Goal: Transaction & Acquisition: Purchase product/service

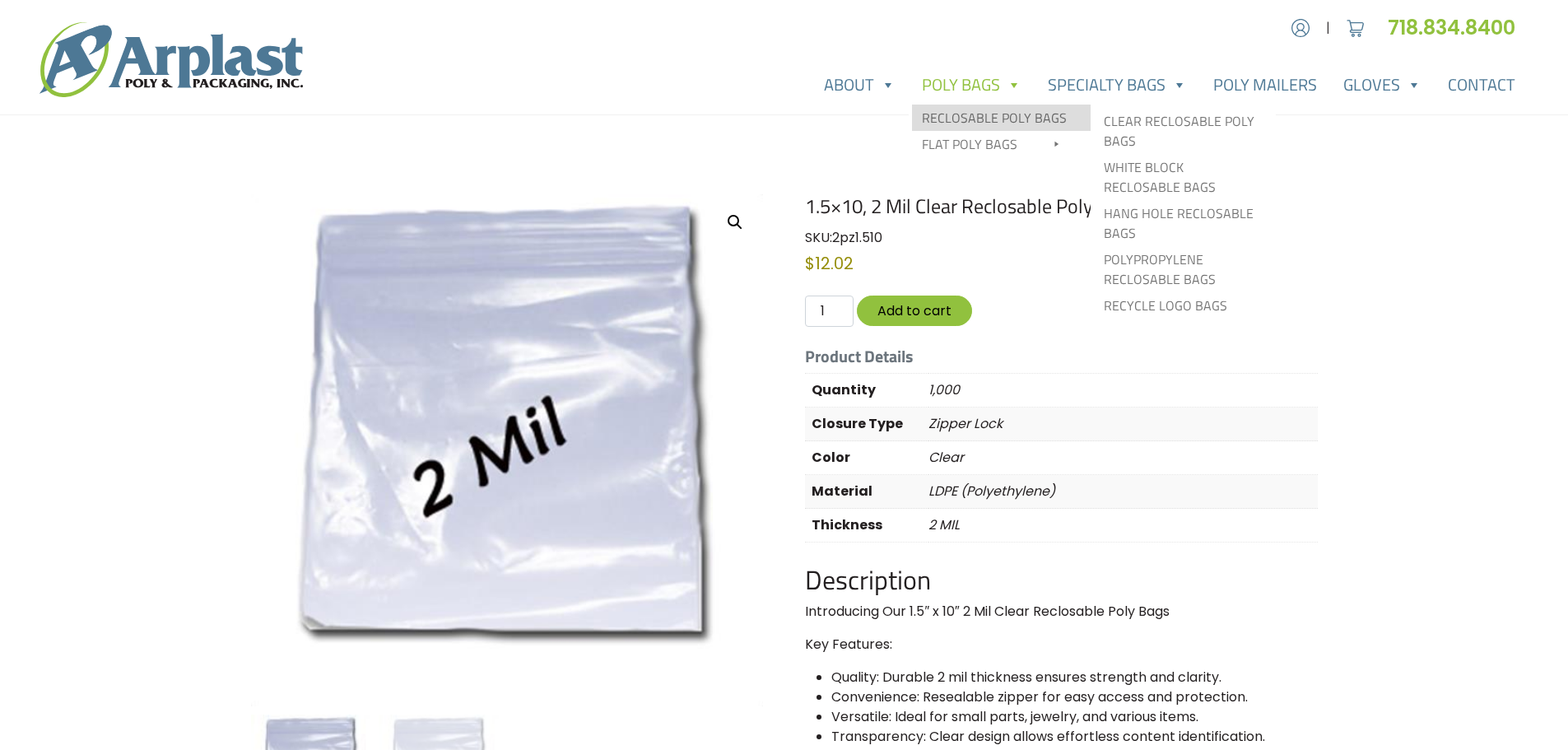
click at [1015, 117] on link "Reclosable Poly Bags" at bounding box center [1001, 117] width 178 height 27
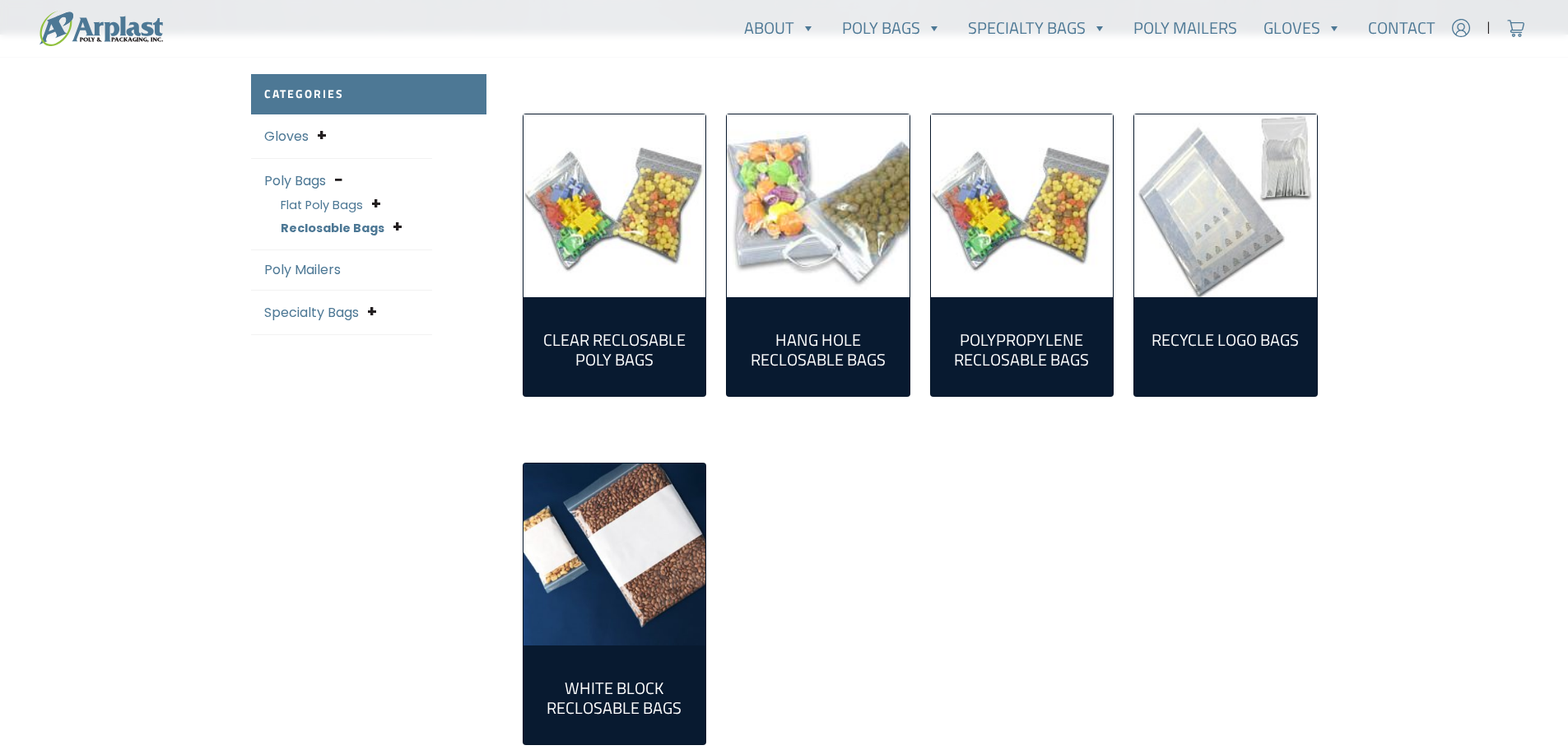
scroll to position [411, 0]
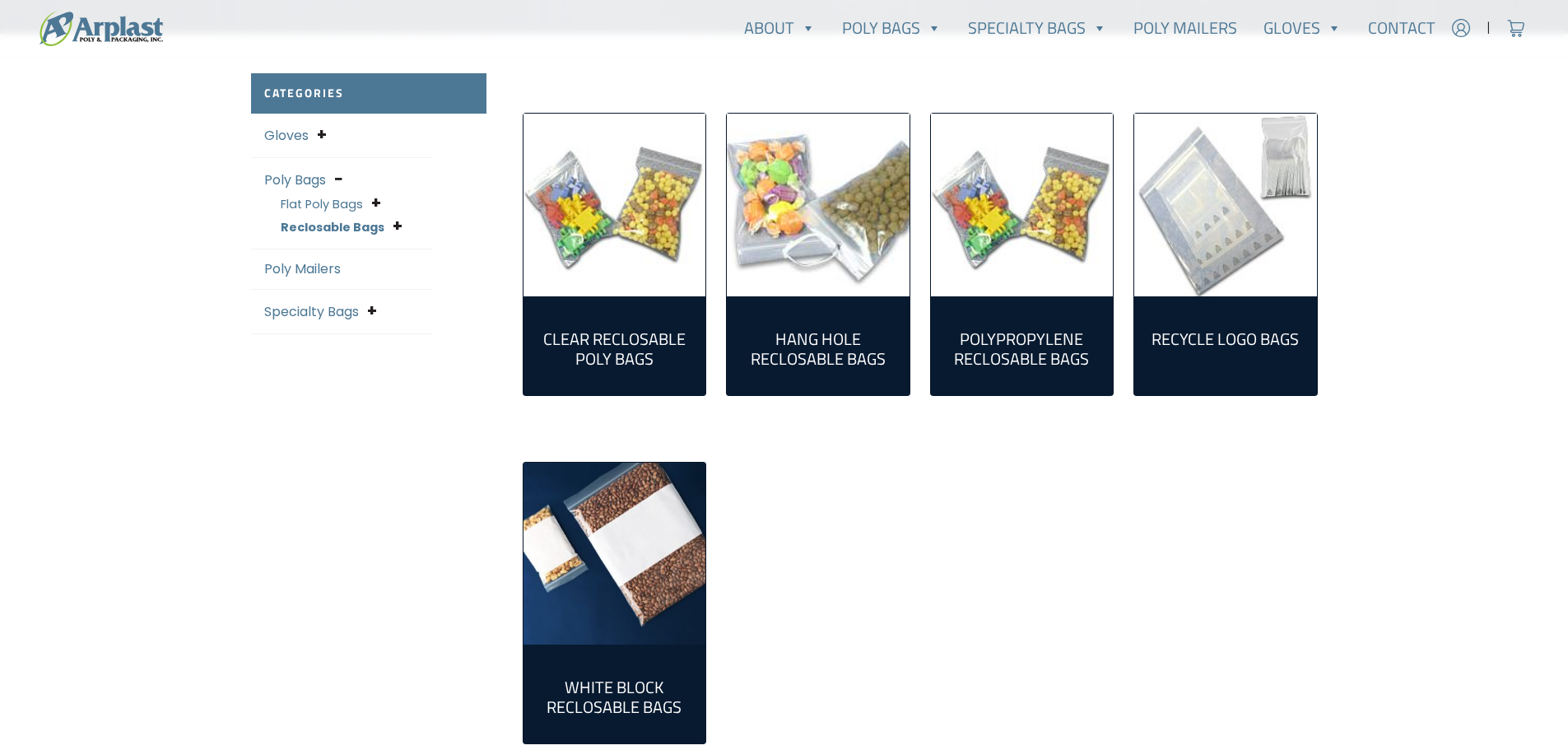
click at [647, 366] on h2 "Clear Reclosable Poly Bags (86)" at bounding box center [614, 349] width 156 height 40
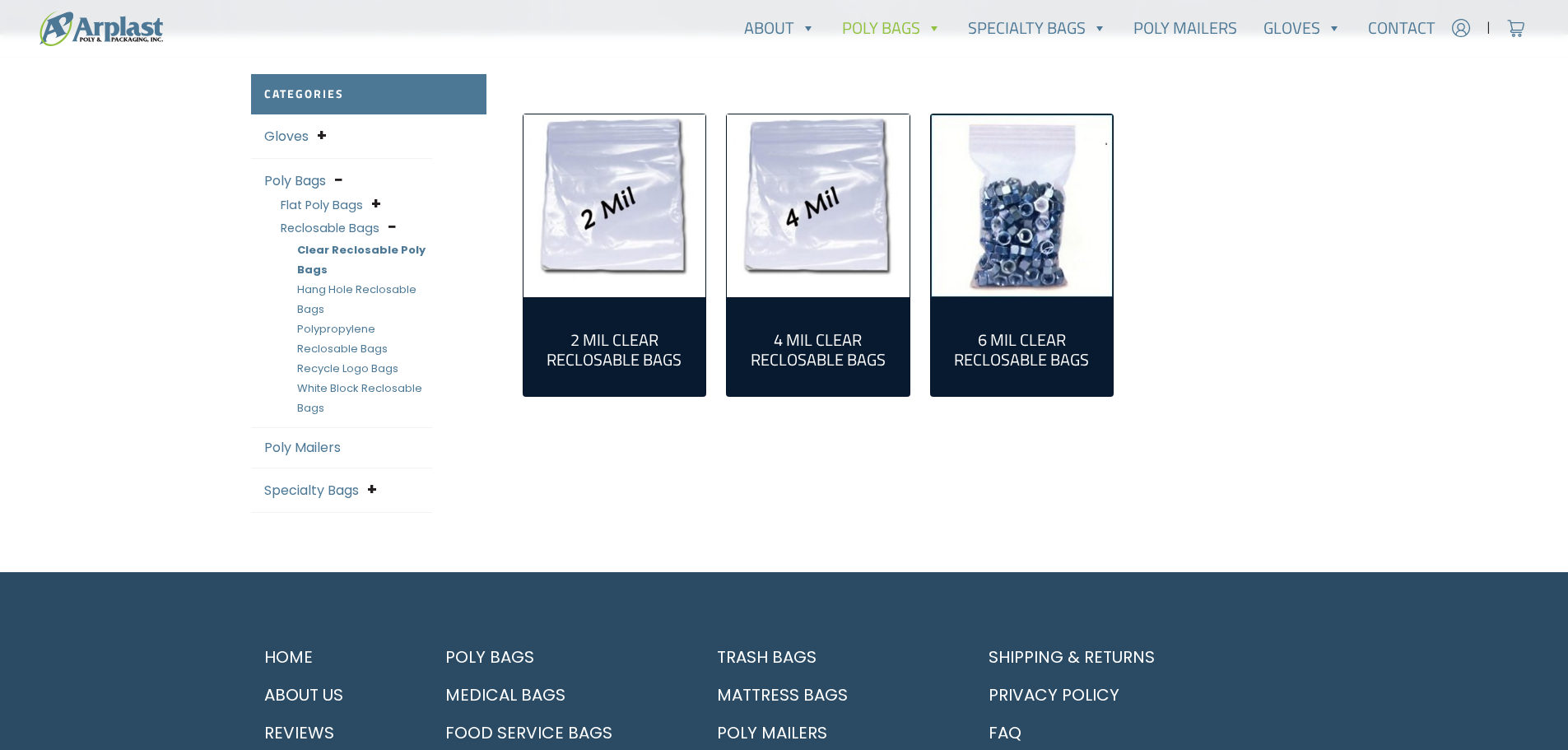
scroll to position [411, 0]
click at [624, 341] on h2 "2 Mil Clear Reclosable Bags (55)" at bounding box center [614, 349] width 156 height 40
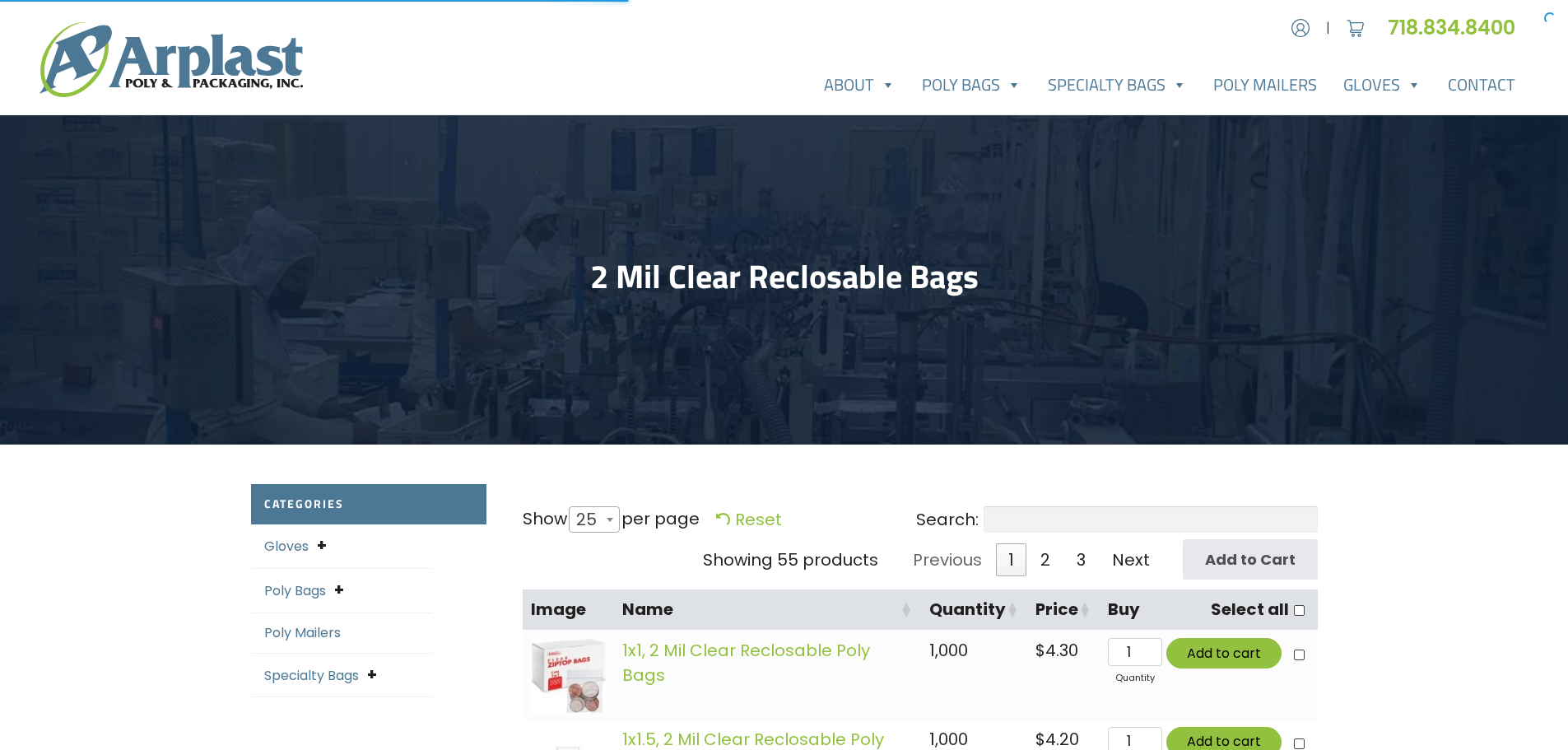
select select "25"
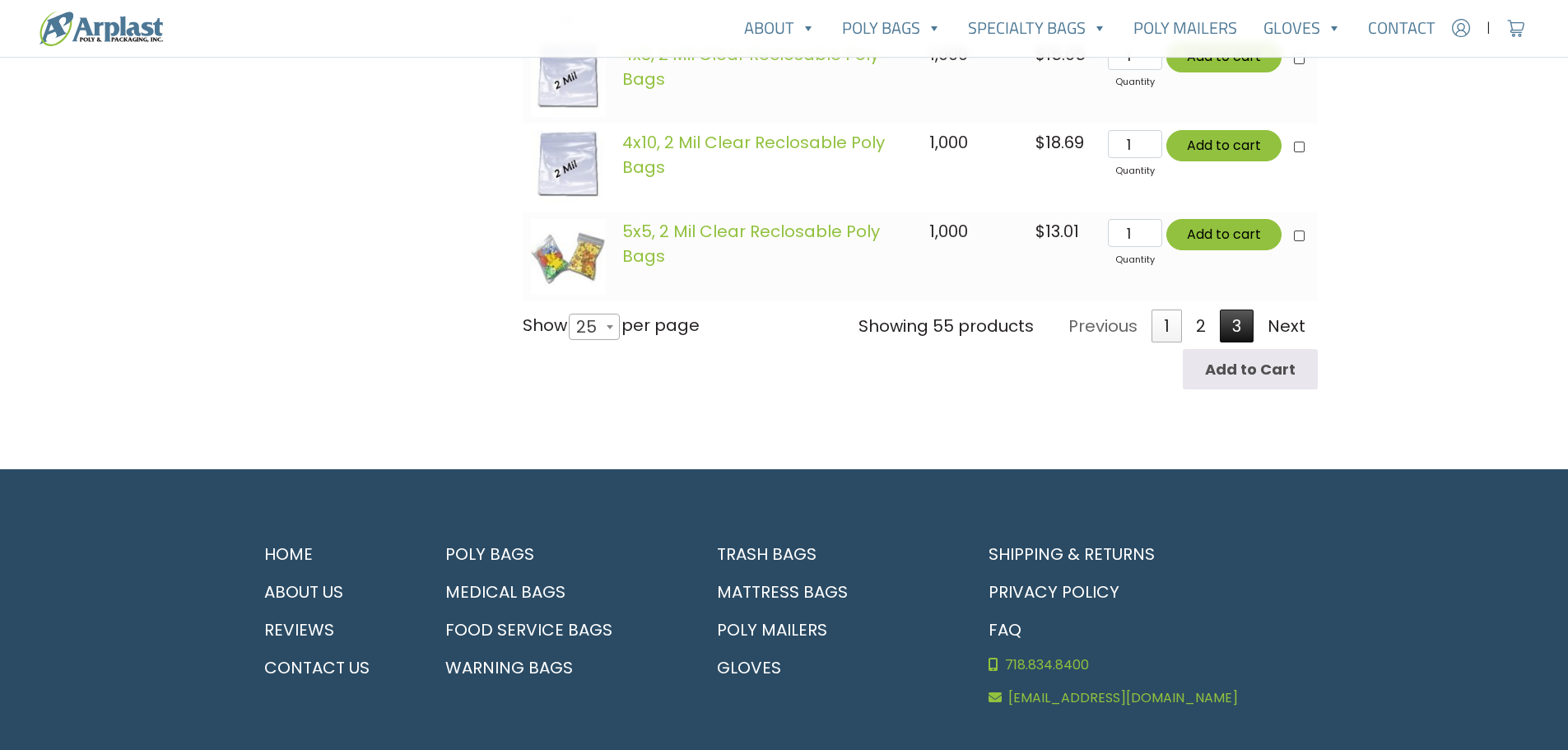
scroll to position [2552, 0]
click at [1203, 330] on link "2" at bounding box center [1200, 325] width 34 height 33
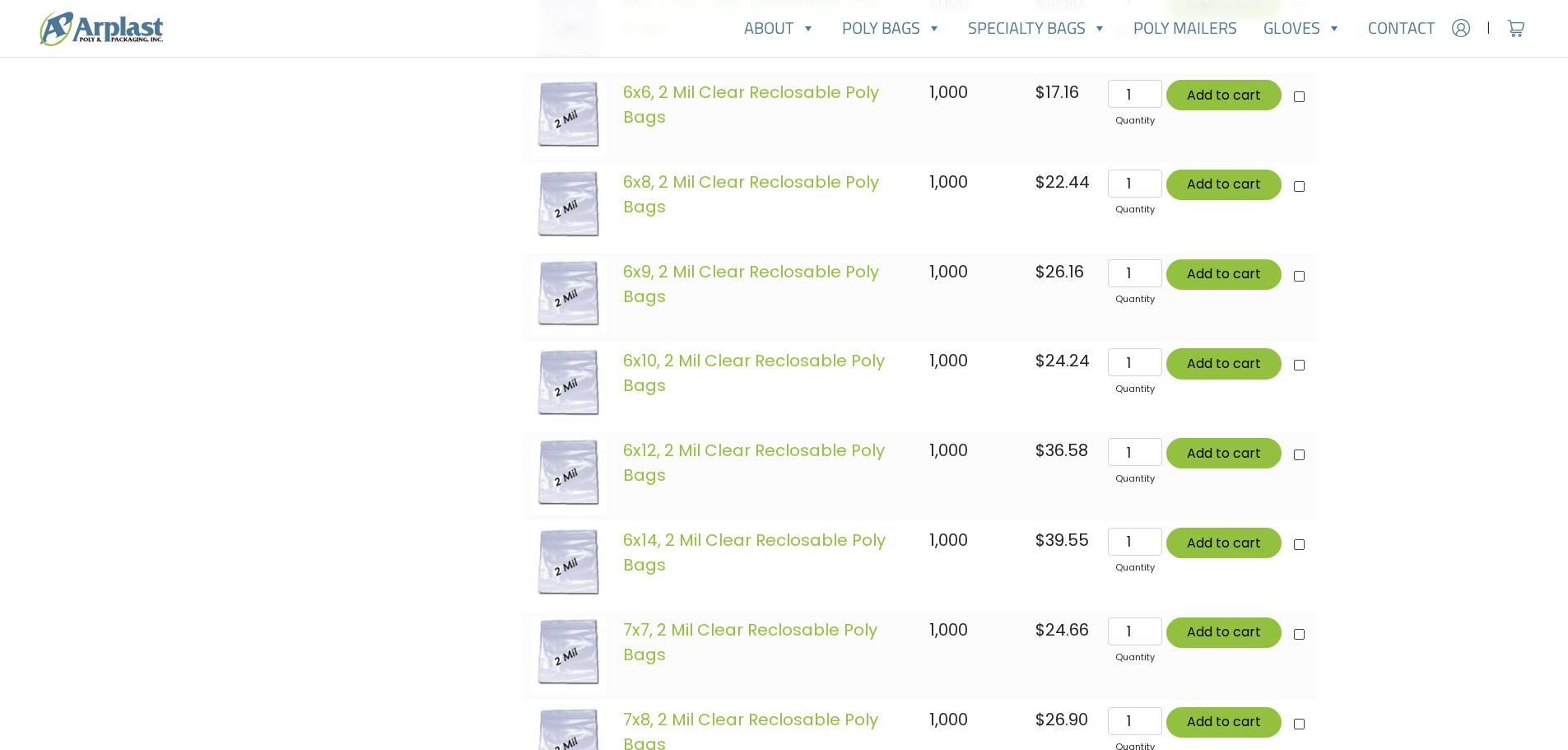
scroll to position [917, 0]
click at [743, 454] on link "6x12, 2 Mil Clear Reclosable Poly Bags" at bounding box center [754, 462] width 261 height 48
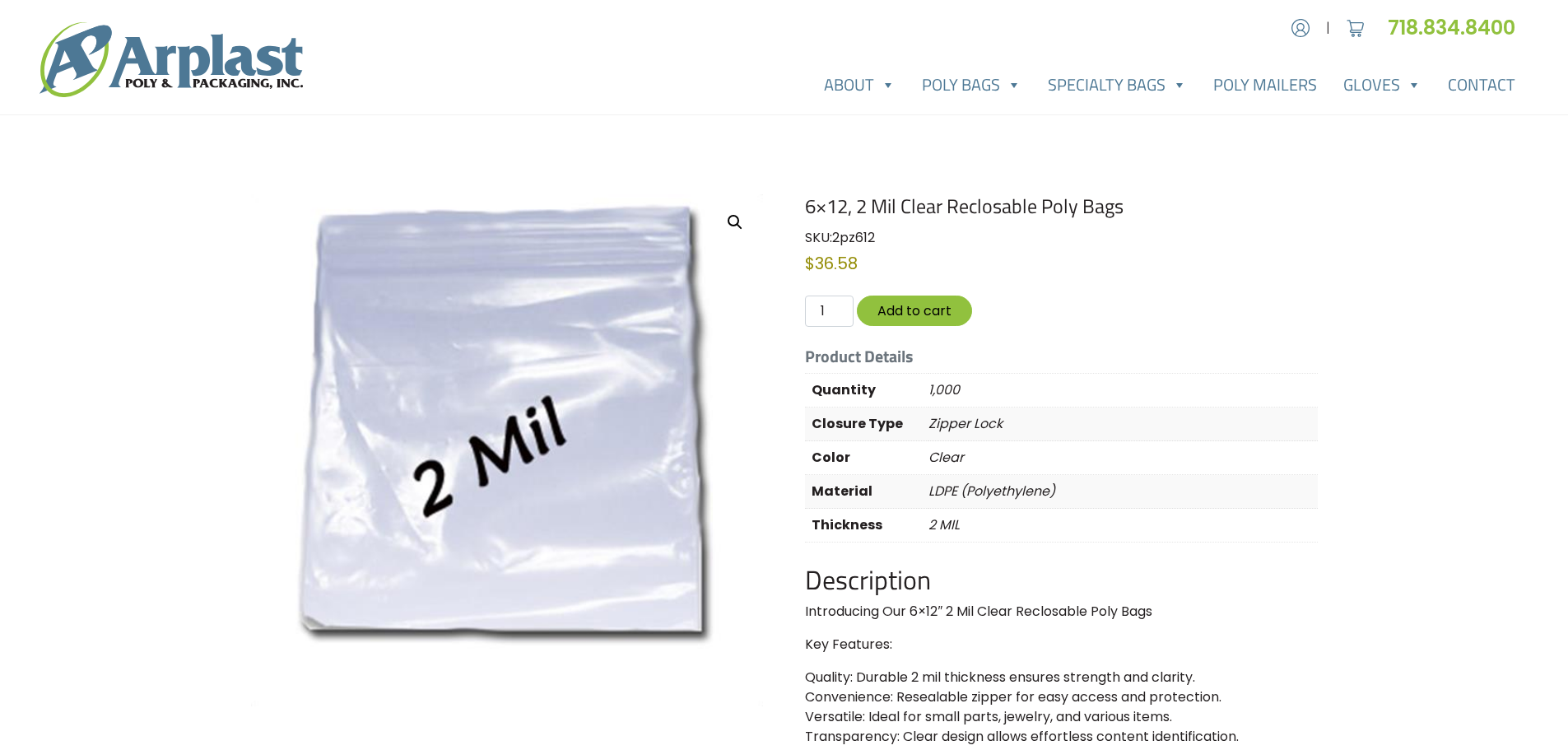
click at [639, 437] on img at bounding box center [507, 450] width 513 height 513
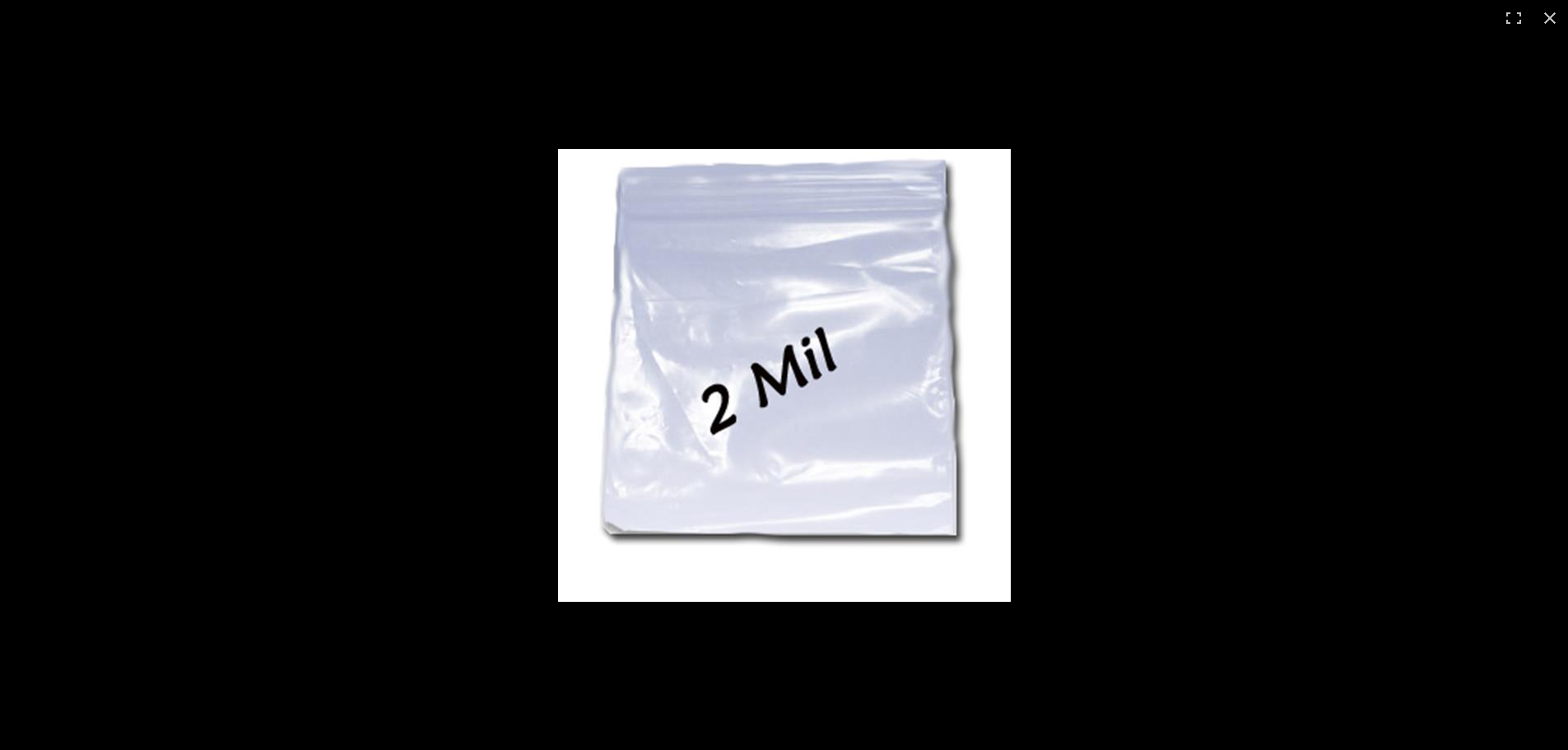
click at [763, 382] on img "Full screen image" at bounding box center [784, 375] width 452 height 453
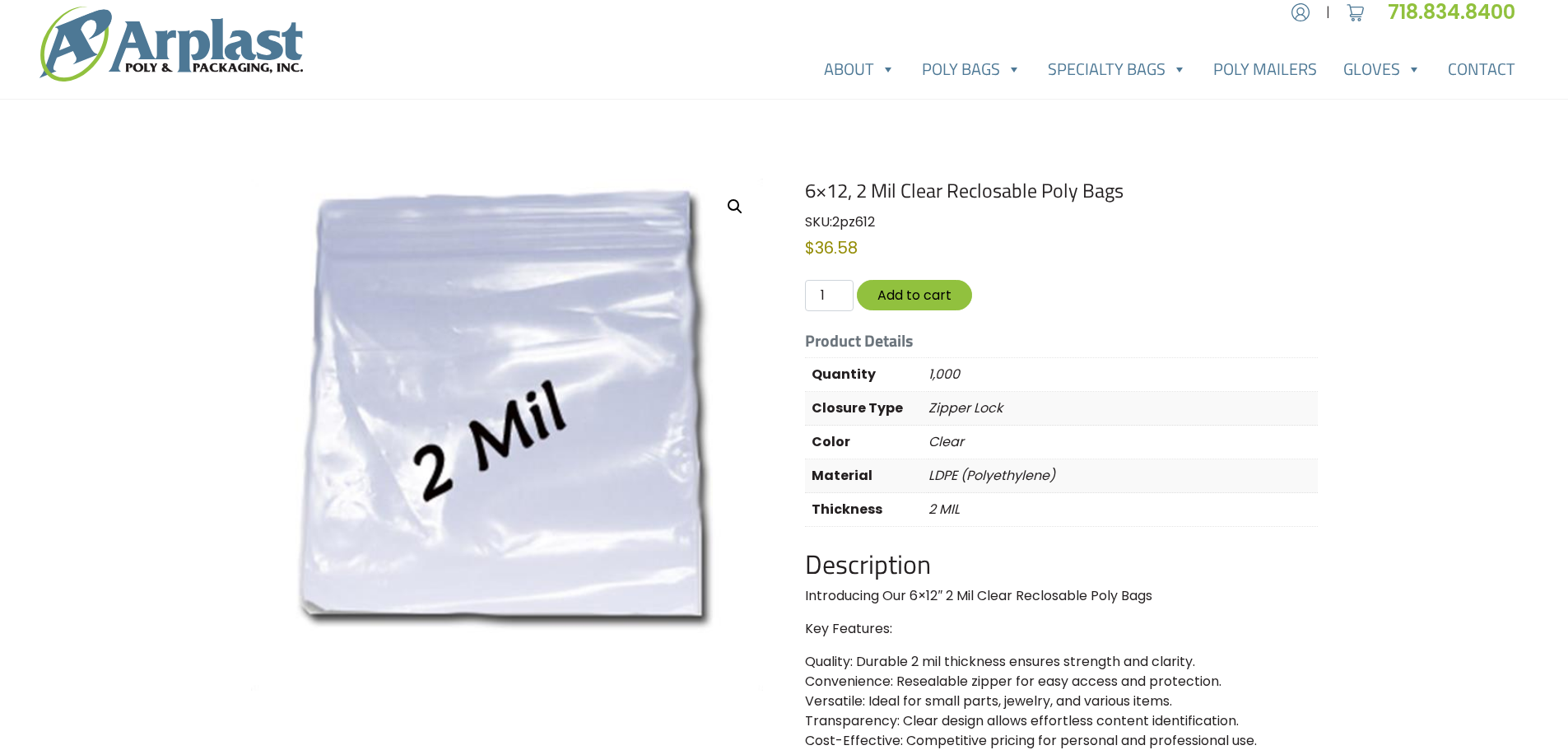
scroll to position [15, 0]
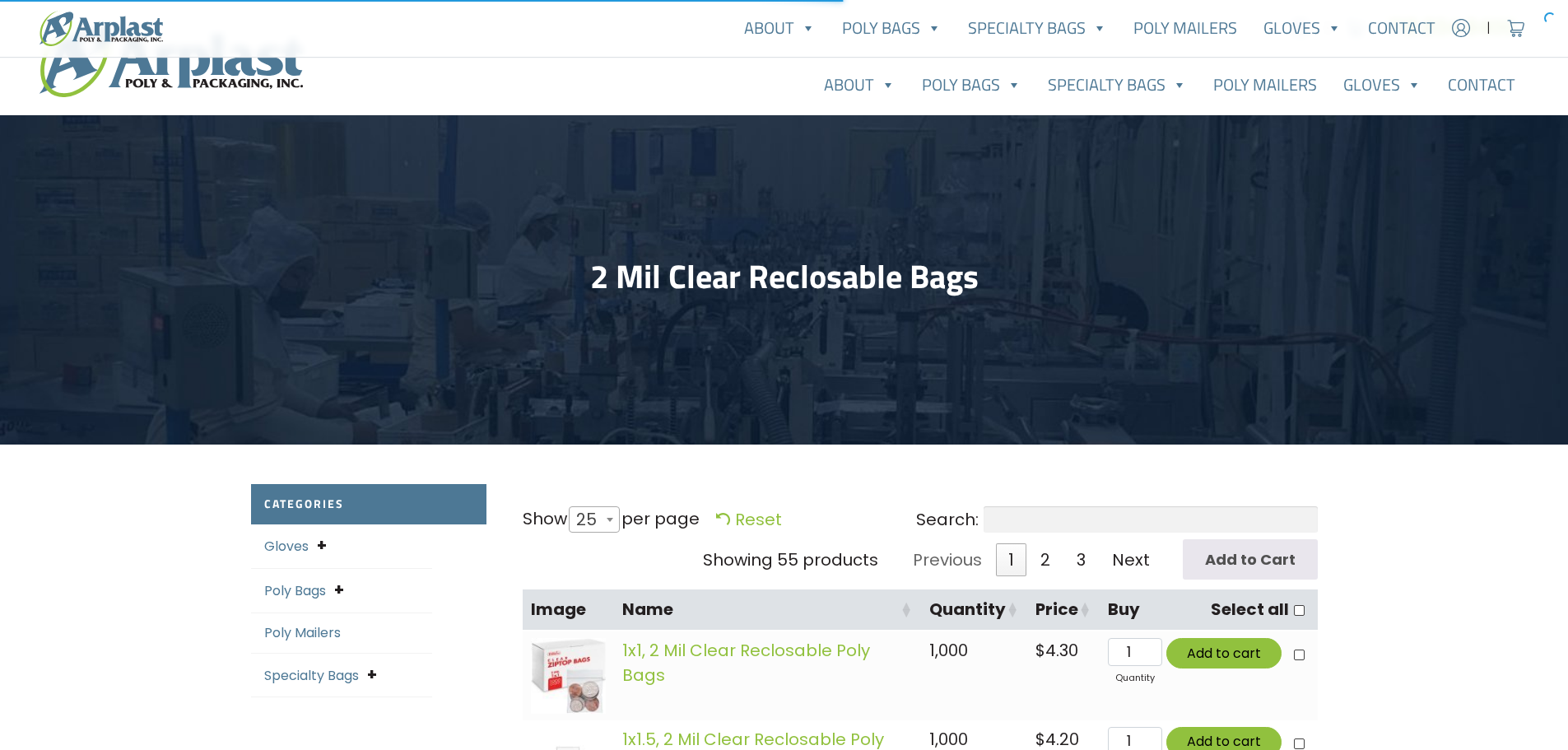
select select "25"
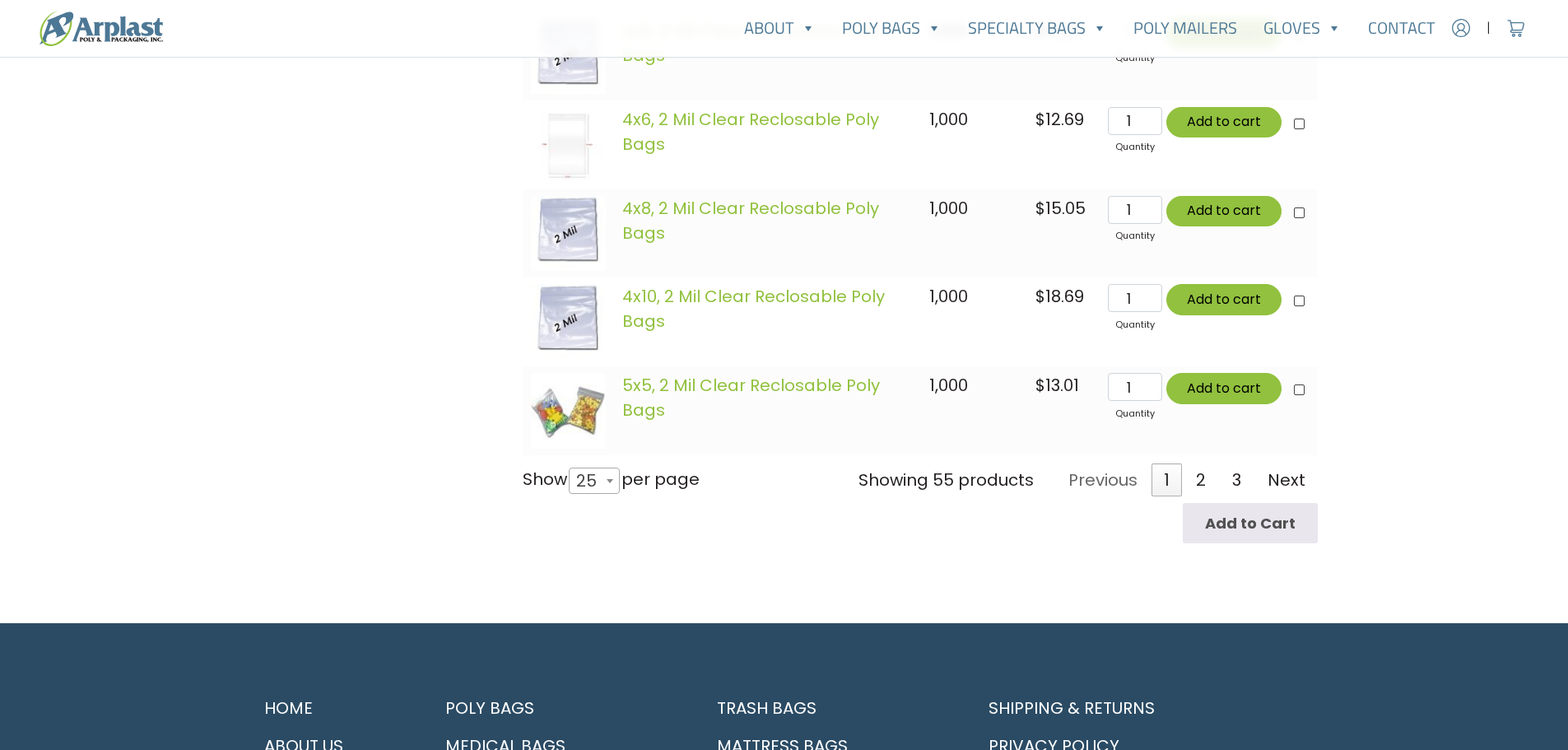
scroll to position [2398, 0]
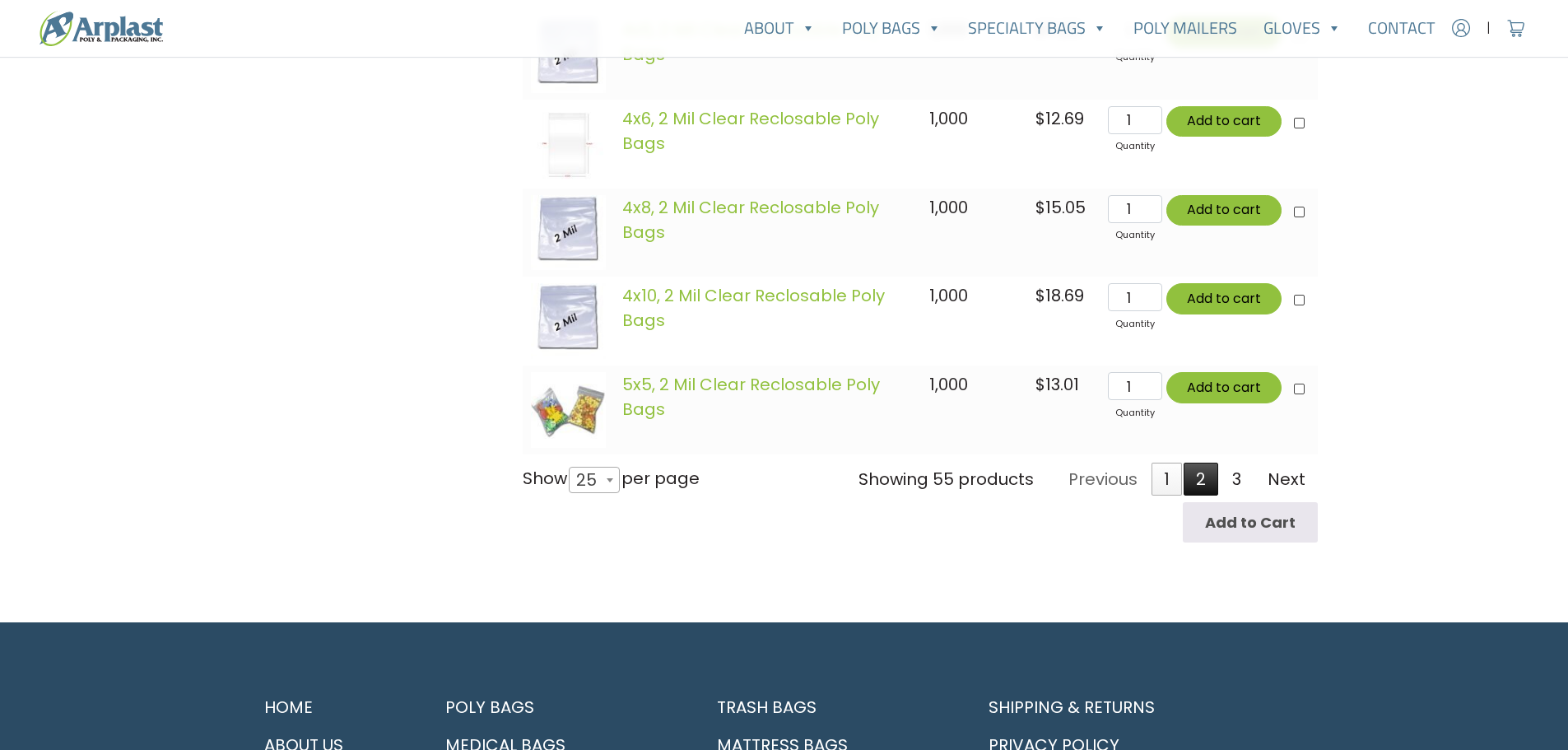
click at [1200, 484] on link "2" at bounding box center [1200, 479] width 34 height 33
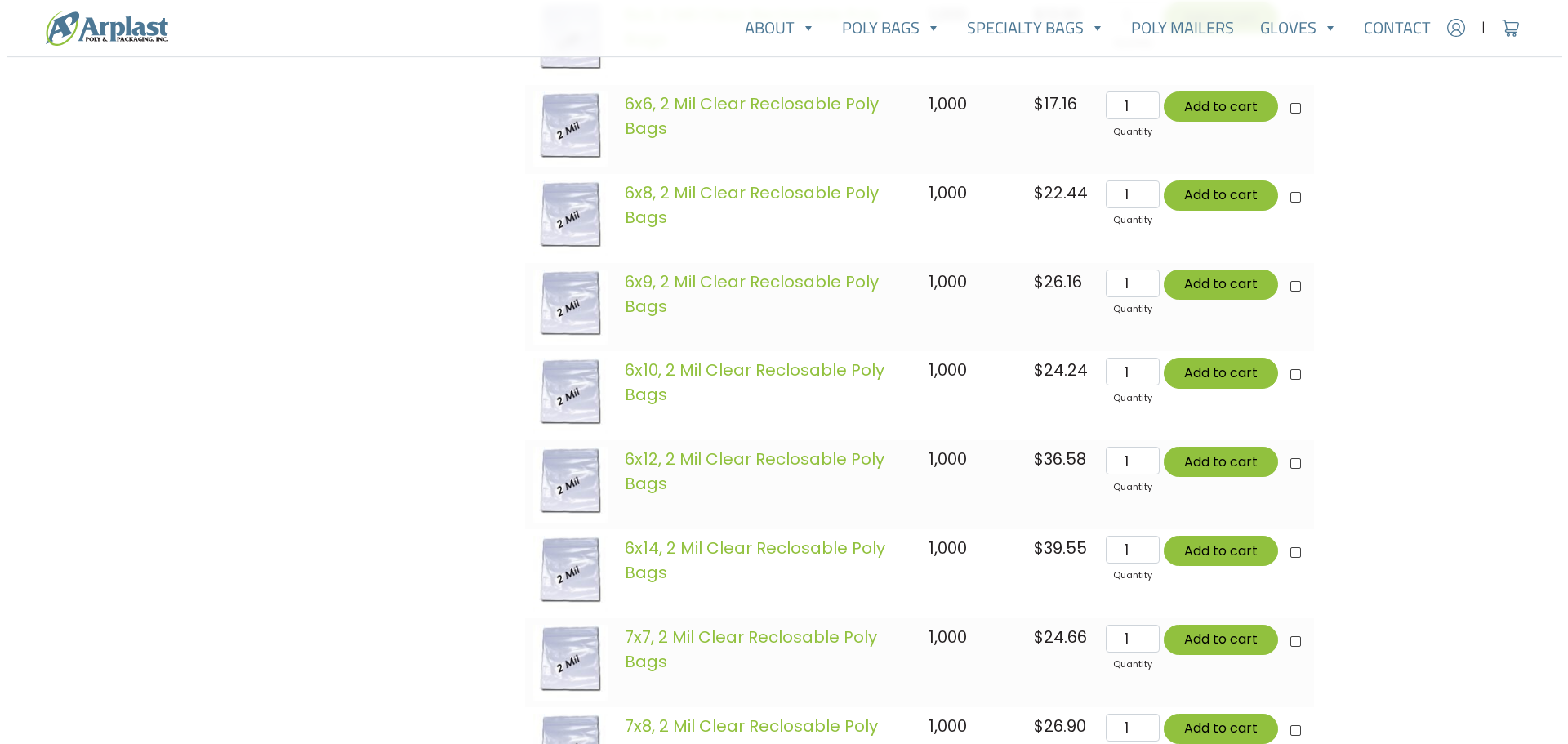
scroll to position [898, 0]
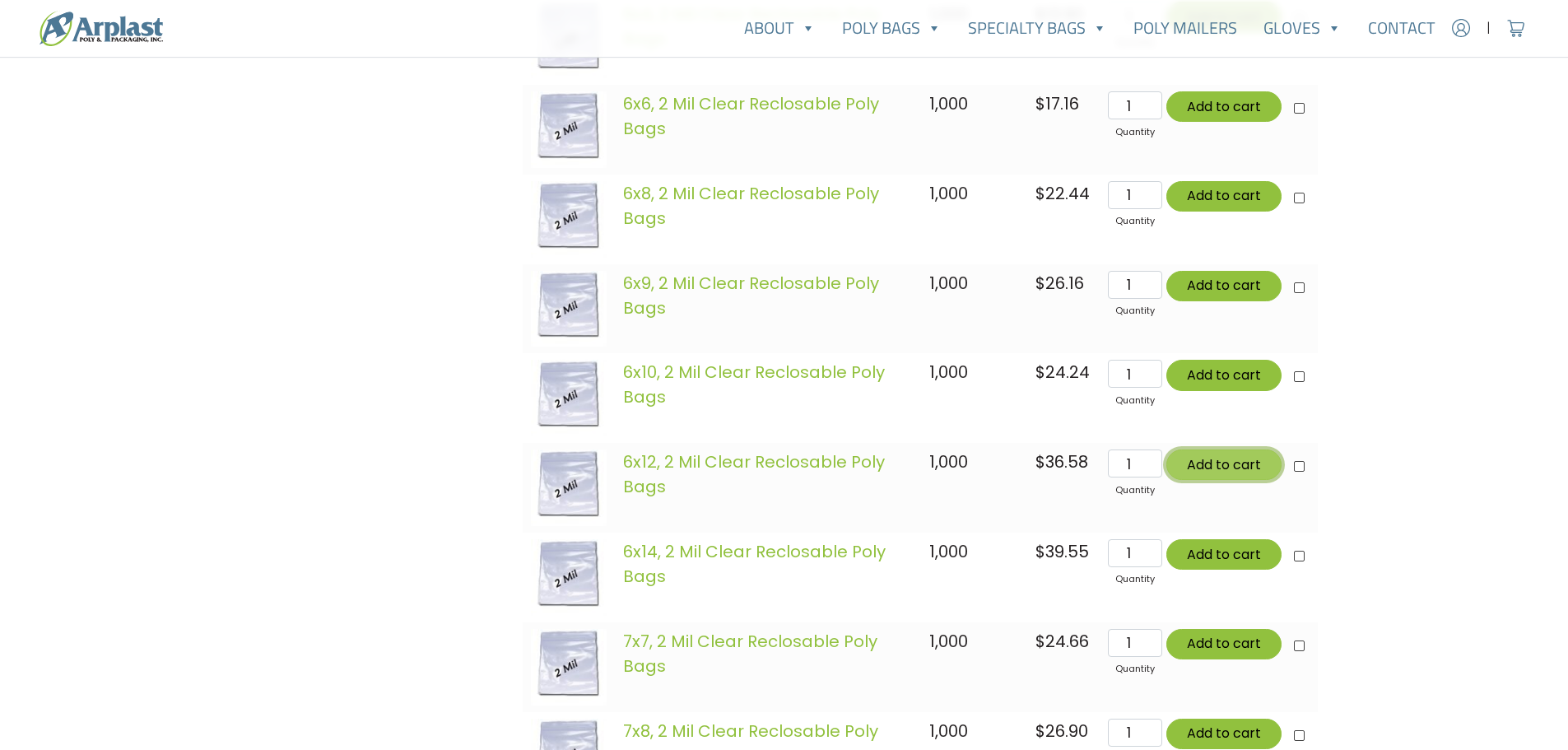
click at [1219, 460] on button "Add to cart" at bounding box center [1224, 465] width 115 height 30
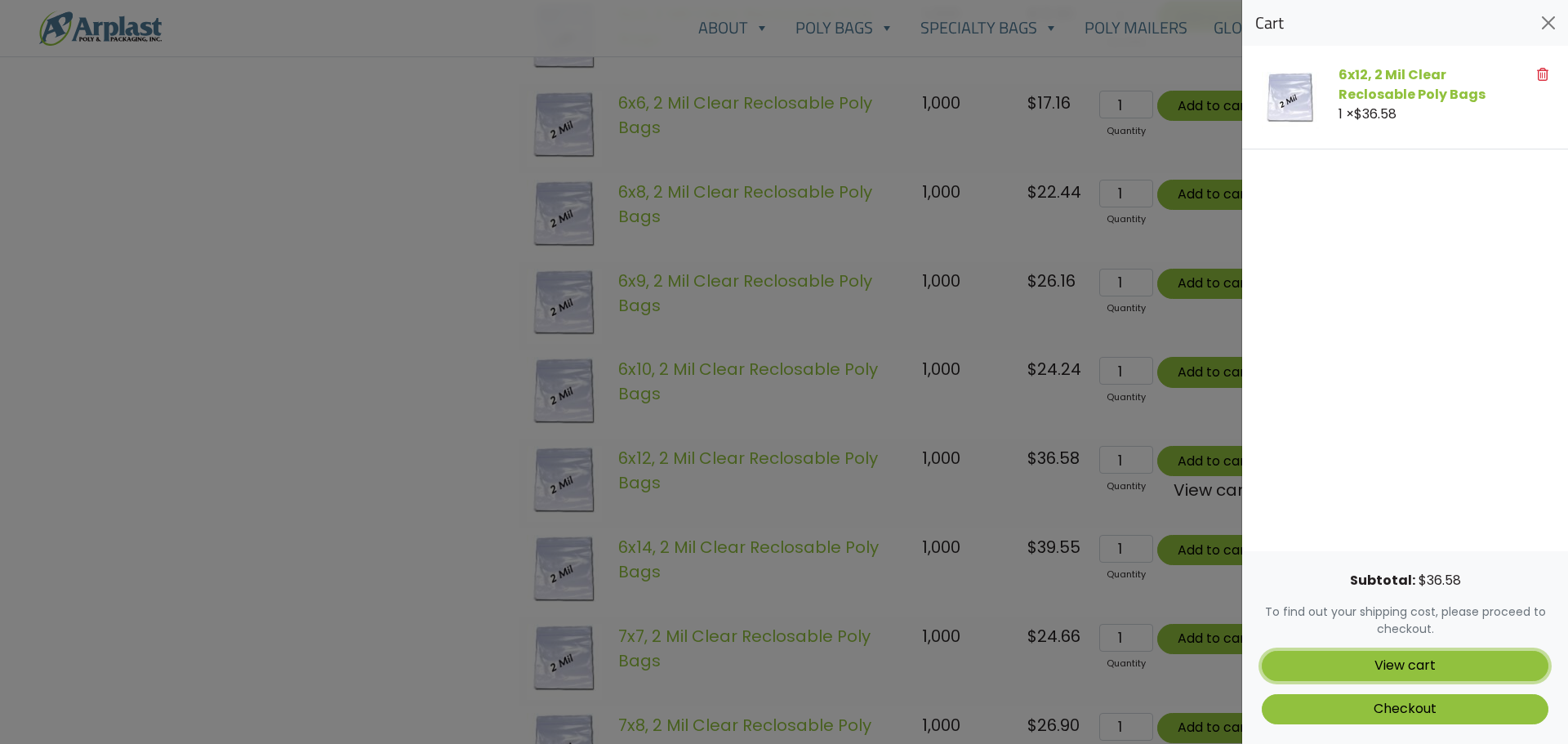
click at [1418, 660] on link "View cart" at bounding box center [1404, 666] width 287 height 30
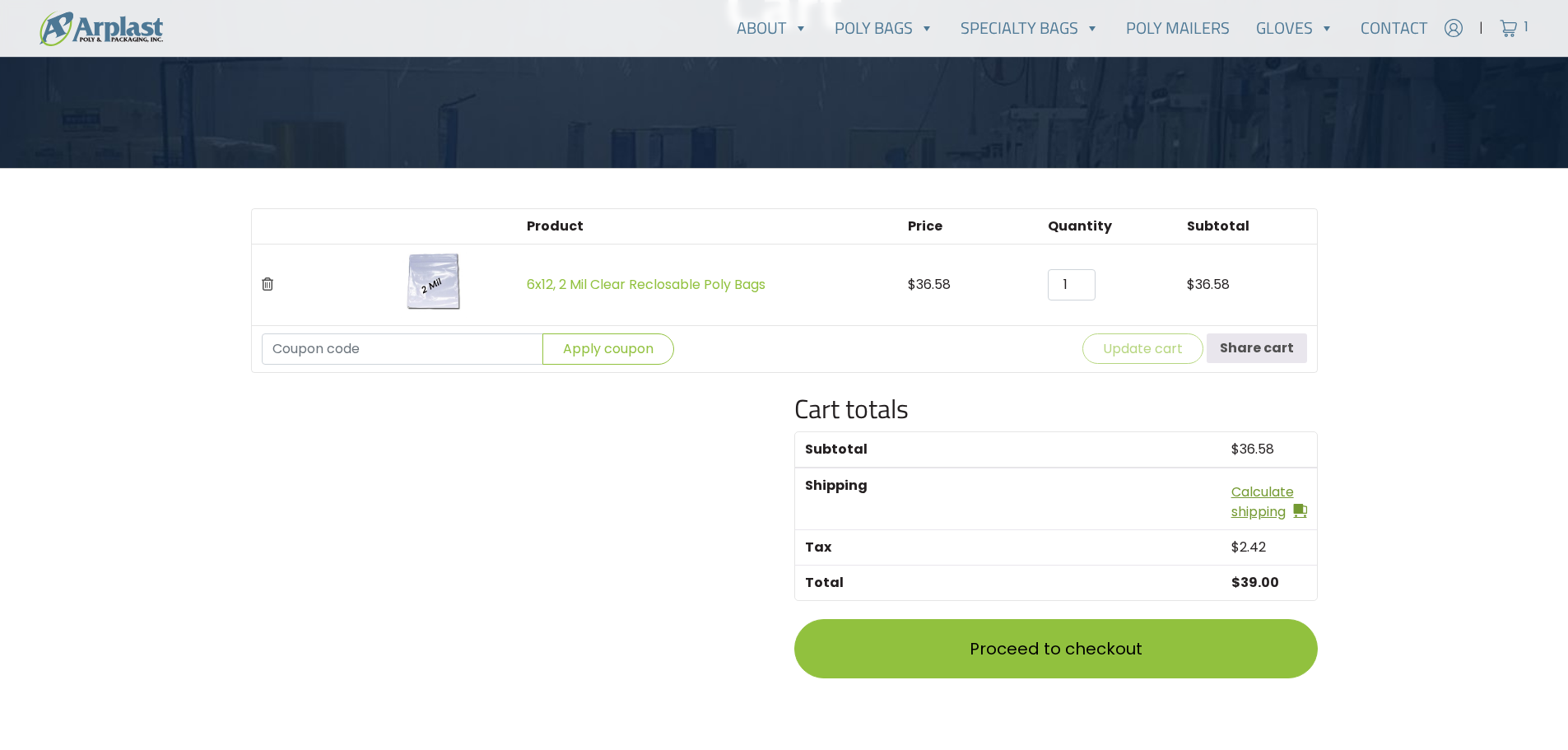
click at [1255, 502] on link "Calculate shipping" at bounding box center [1270, 502] width 76 height 40
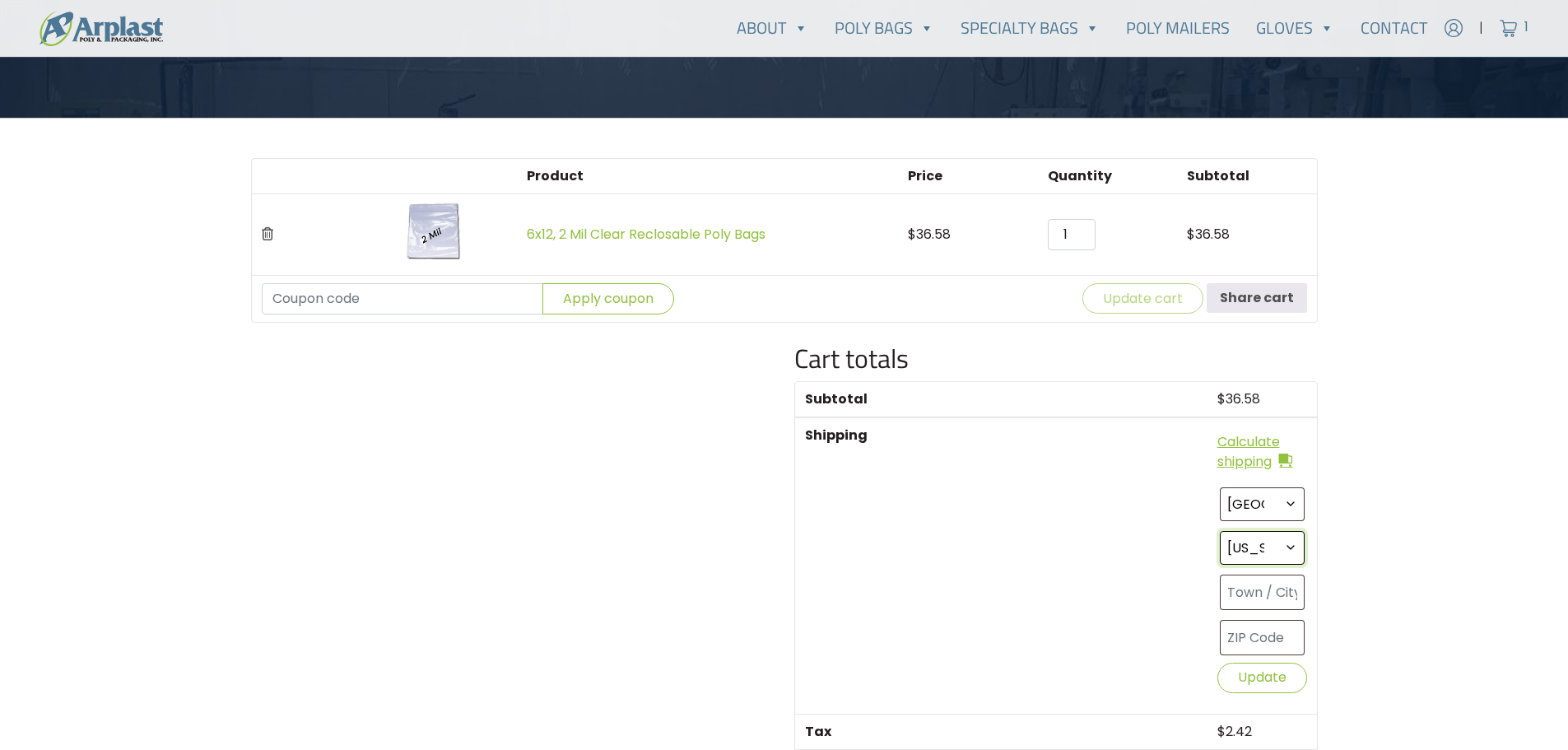
click at [1285, 547] on select "Select an option… [US_STATE] [US_STATE] [US_STATE] [US_STATE] [US_STATE] [US_ST…" at bounding box center [1262, 548] width 85 height 34
click at [1286, 546] on select "Select an option… [US_STATE] [US_STATE] [US_STATE] [US_STATE] [US_STATE] [US_ST…" at bounding box center [1262, 547] width 85 height 34
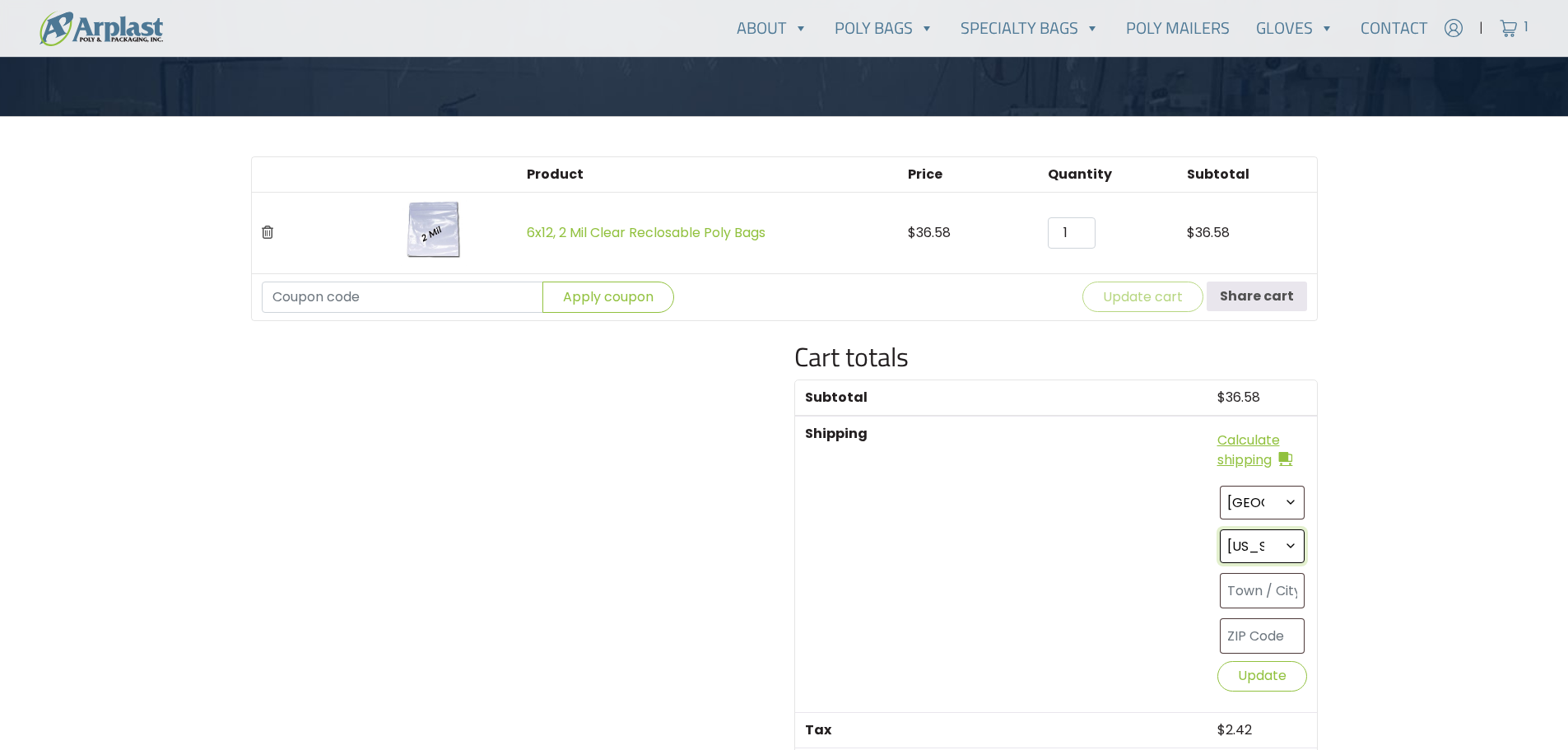
click at [1291, 547] on select "Select an option… [US_STATE] [US_STATE] [US_STATE] [US_STATE] [US_STATE] [US_ST…" at bounding box center [1262, 546] width 85 height 34
select select "[GEOGRAPHIC_DATA]"
click at [1220, 529] on select "Select an option… [US_STATE] [US_STATE] [US_STATE] [US_STATE] [US_STATE] [US_ST…" at bounding box center [1262, 546] width 85 height 34
click at [1284, 588] on input "text" at bounding box center [1262, 590] width 85 height 35
type input "[PERSON_NAME]"
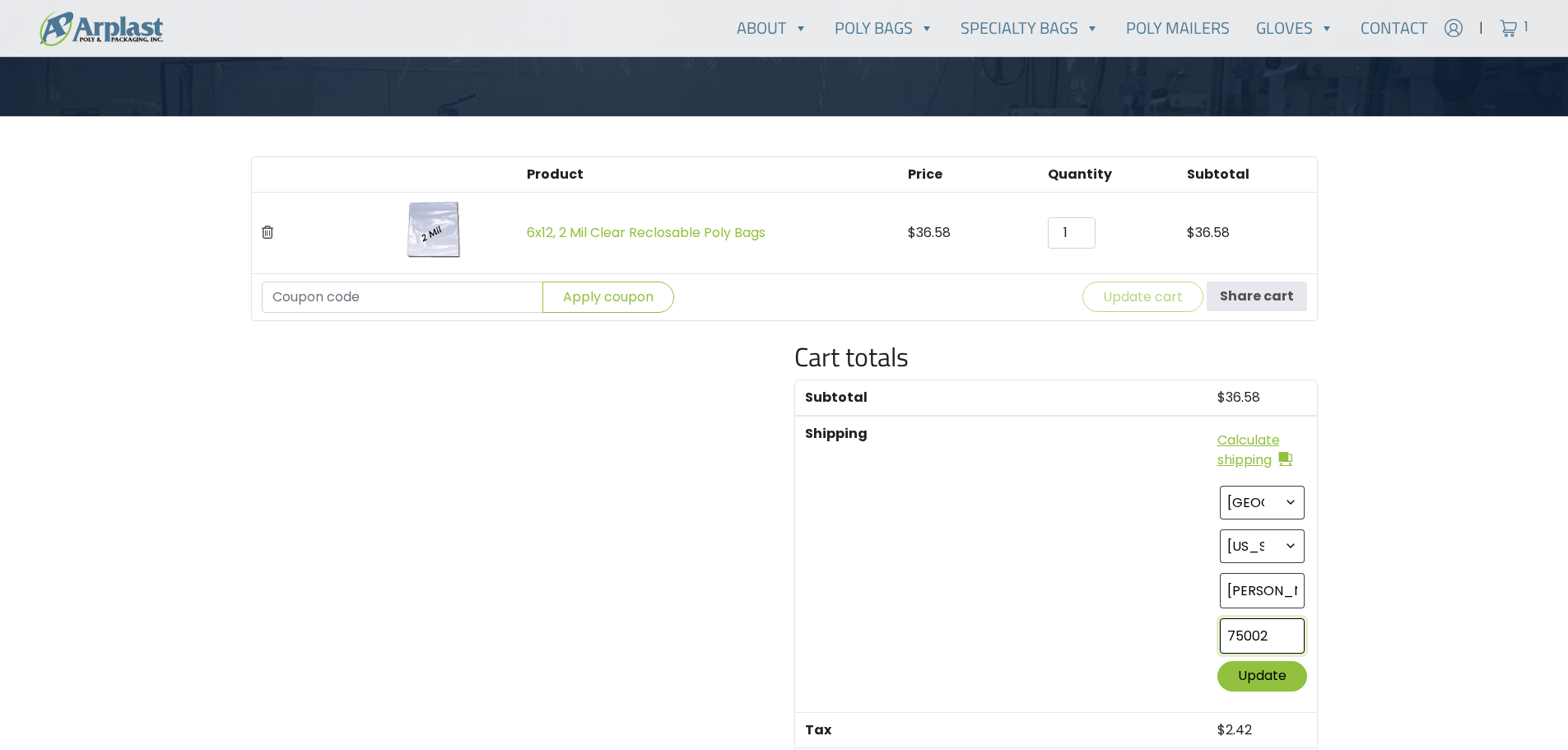
type input "75002"
click at [1285, 671] on button "Update" at bounding box center [1262, 676] width 90 height 30
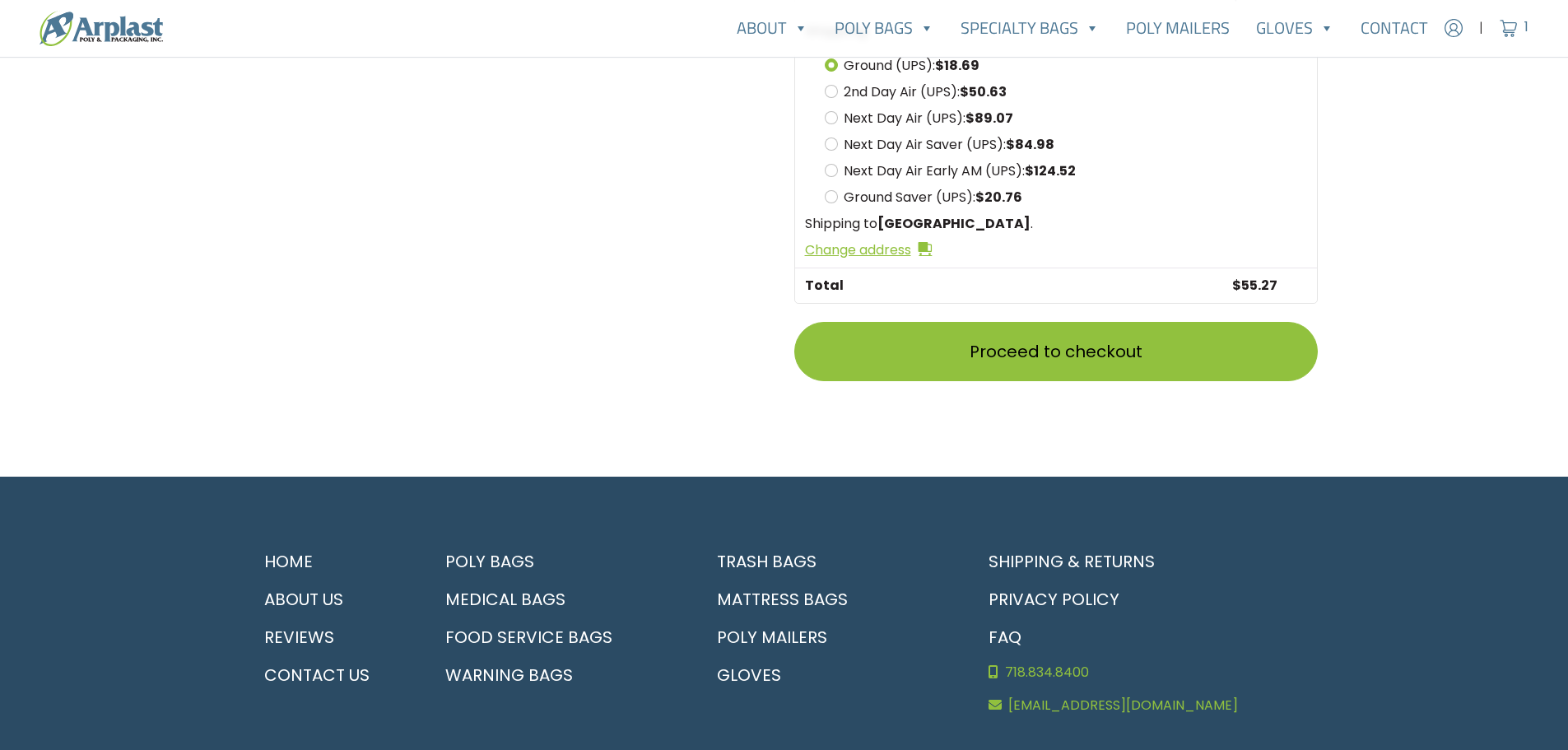
scroll to position [806, 0]
